Goal: Task Accomplishment & Management: Use online tool/utility

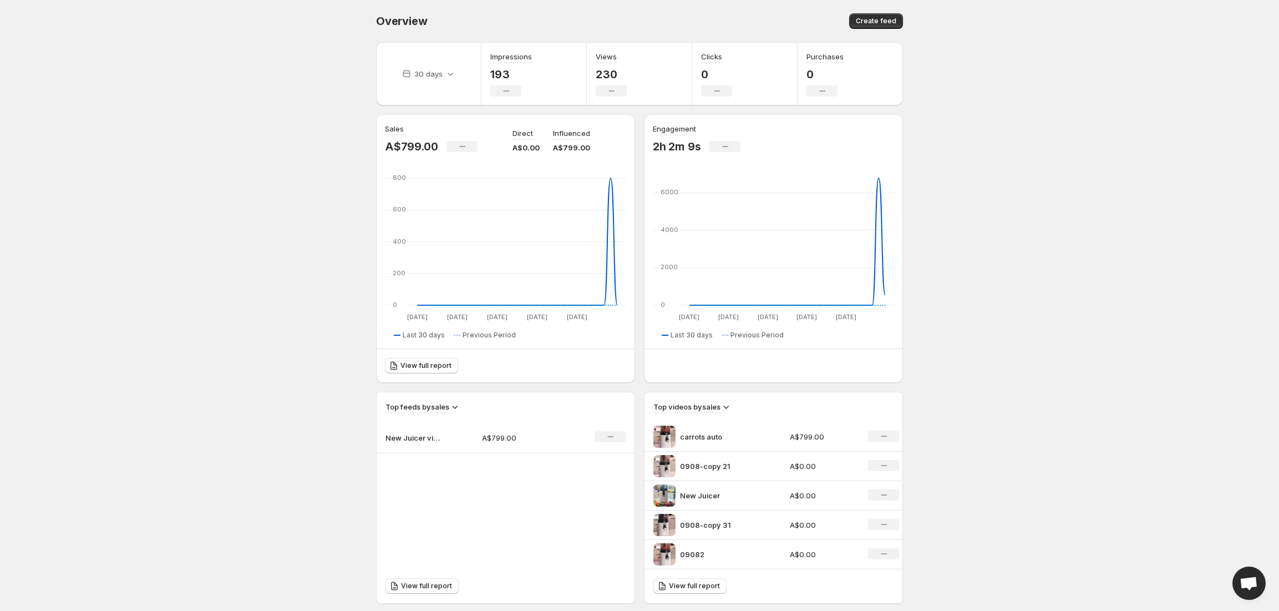
click at [534, 422] on td "A$799.00" at bounding box center [521, 437] width 97 height 31
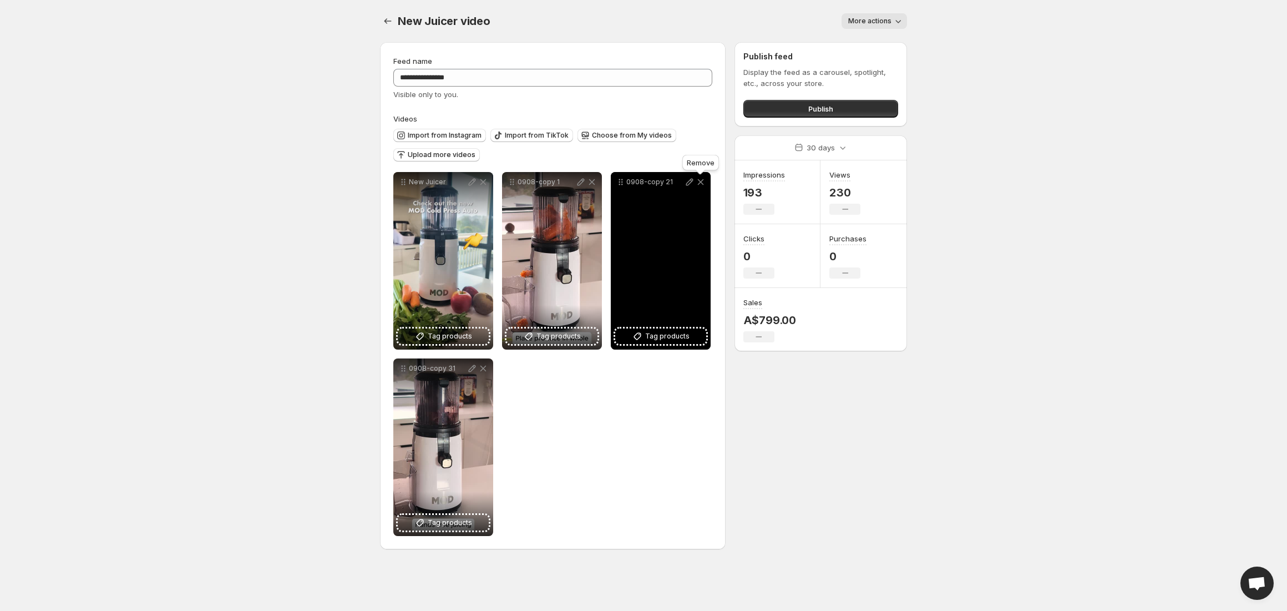
click at [700, 183] on icon at bounding box center [700, 181] width 11 height 11
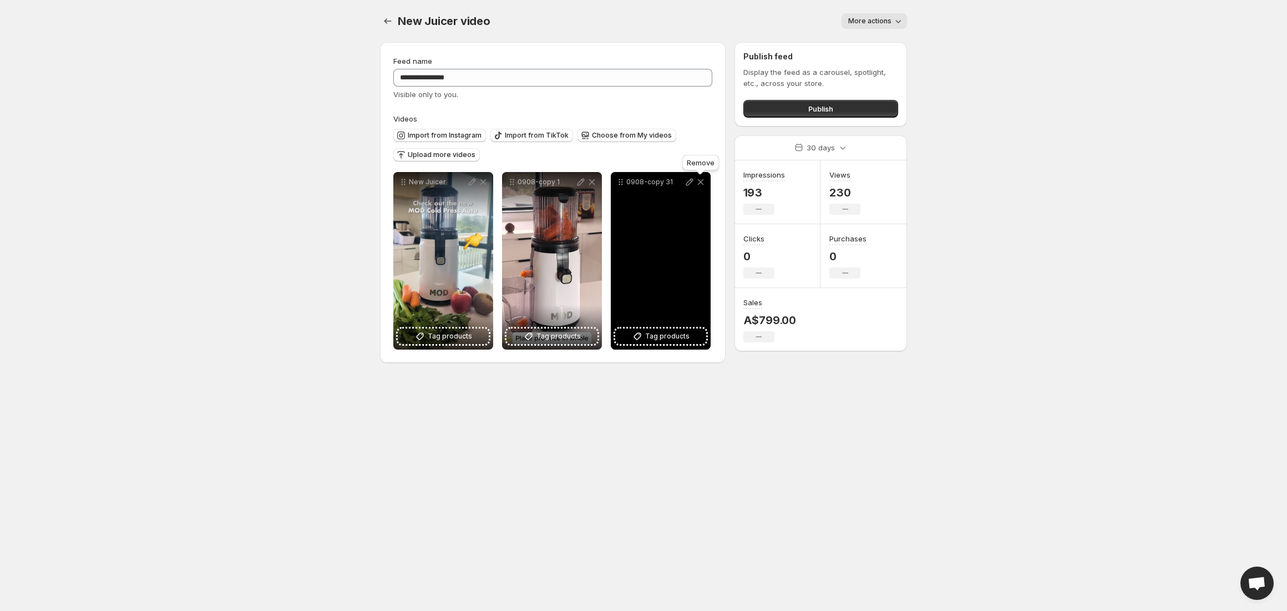
click at [700, 183] on icon at bounding box center [700, 181] width 11 height 11
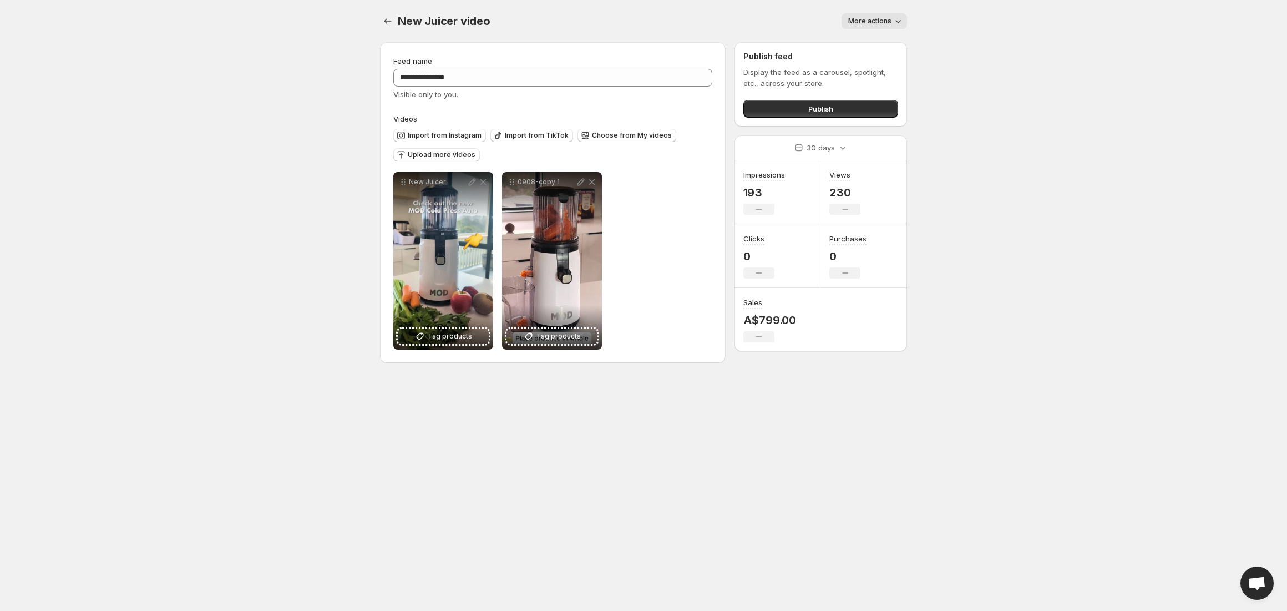
click at [666, 237] on div "**********" at bounding box center [552, 260] width 319 height 177
click at [415, 158] on span "Upload more videos" at bounding box center [442, 154] width 68 height 9
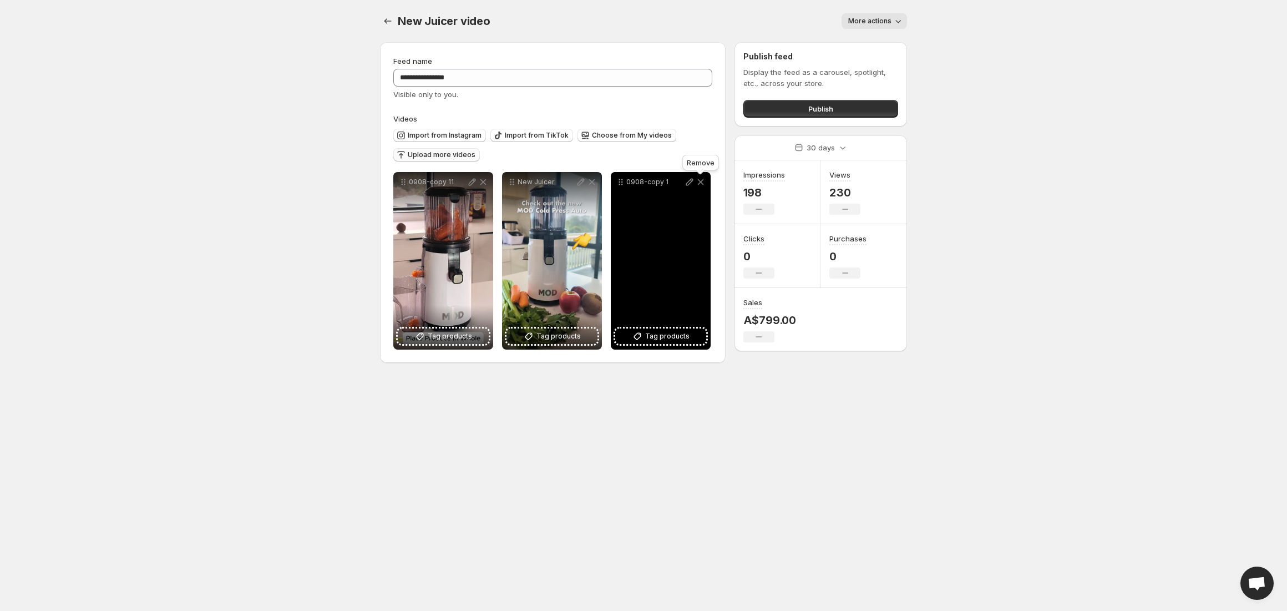
click at [702, 181] on icon at bounding box center [701, 182] width 6 height 6
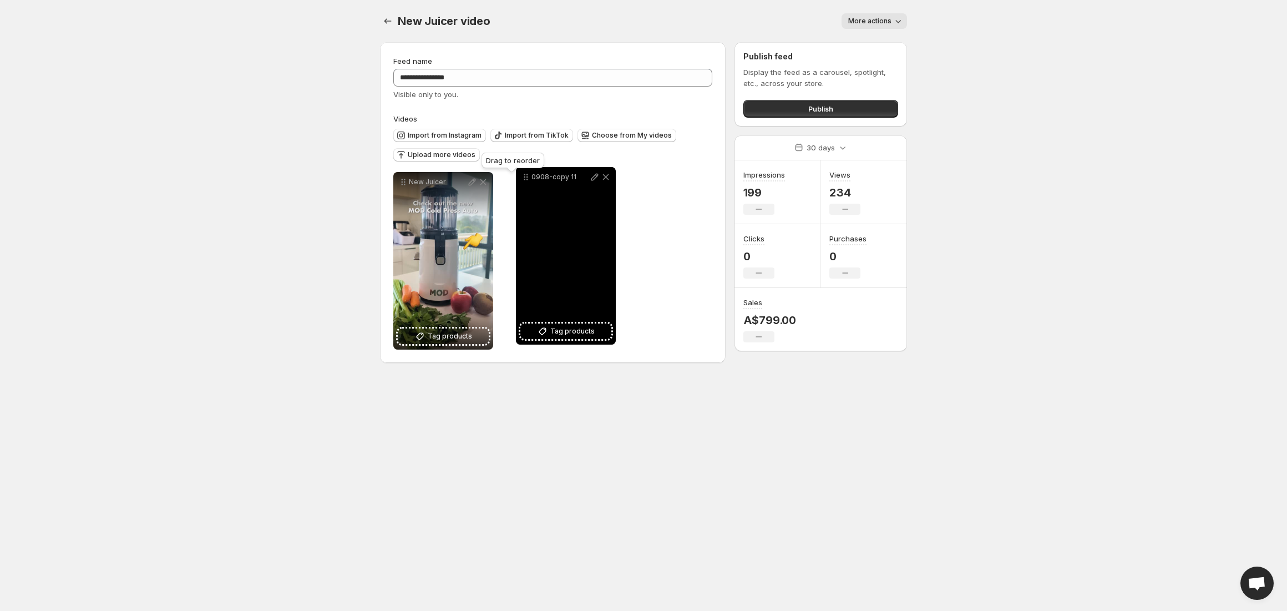
drag, startPoint x: 400, startPoint y: 182, endPoint x: 524, endPoint y: 176, distance: 123.3
